Goal: Task Accomplishment & Management: Manage account settings

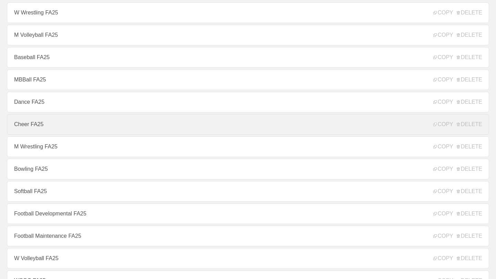
scroll to position [67, 0]
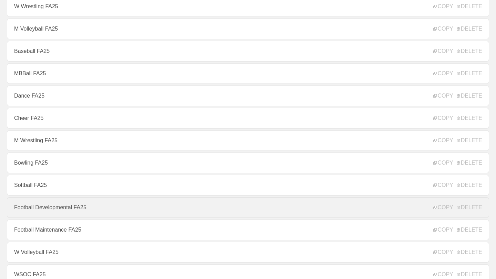
click at [67, 210] on link "Football Developmental FA25" at bounding box center [248, 208] width 482 height 21
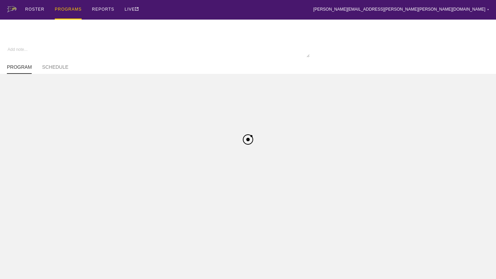
type textarea "x"
type input "Football Developmental FA25"
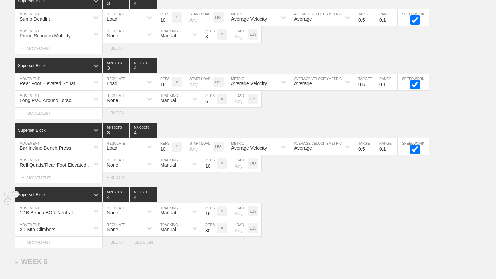
scroll to position [3468, 0]
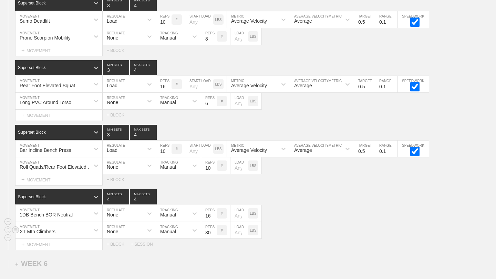
click at [66, 235] on div "XT Mtn Climbers" at bounding box center [58, 230] width 87 height 17
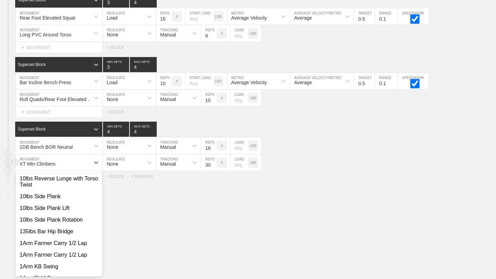
scroll to position [75, 0]
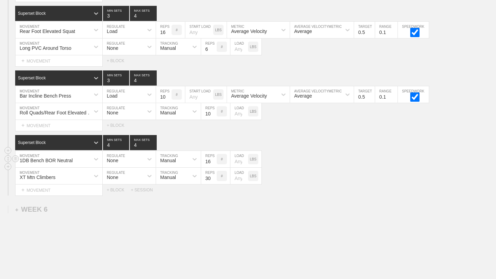
scroll to position [3560, 0]
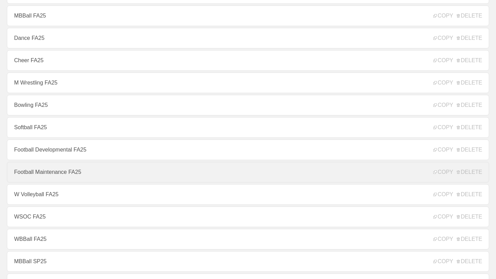
scroll to position [126, 0]
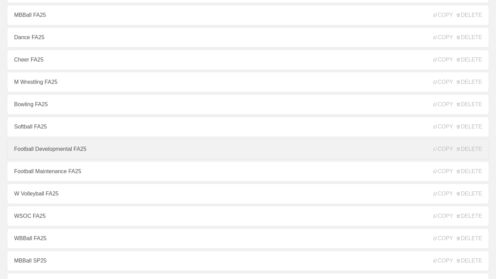
click at [112, 149] on link "Football Developmental FA25" at bounding box center [248, 149] width 482 height 21
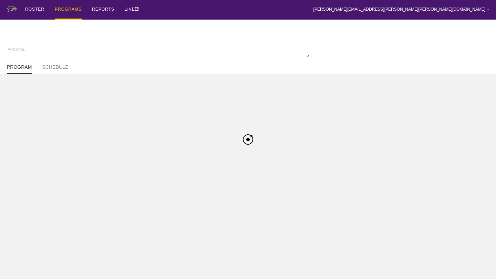
type textarea "x"
type input "Football Developmental FA25"
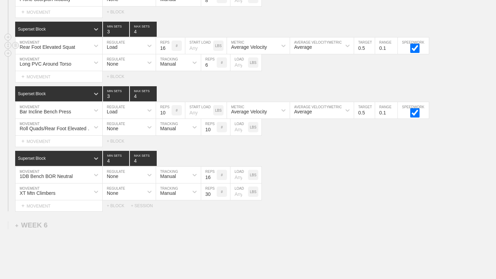
scroll to position [3508, 0]
